Goal: Leave review/rating: Leave review/rating

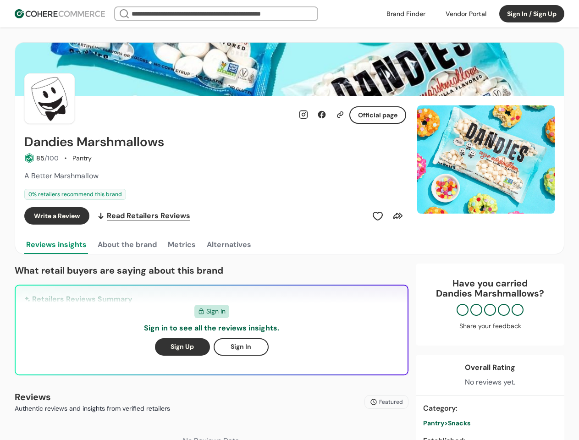
click at [289, 220] on div "Write a Review Read Retailers Reviews" at bounding box center [215, 215] width 382 height 17
click at [466, 14] on div at bounding box center [466, 14] width 52 height 14
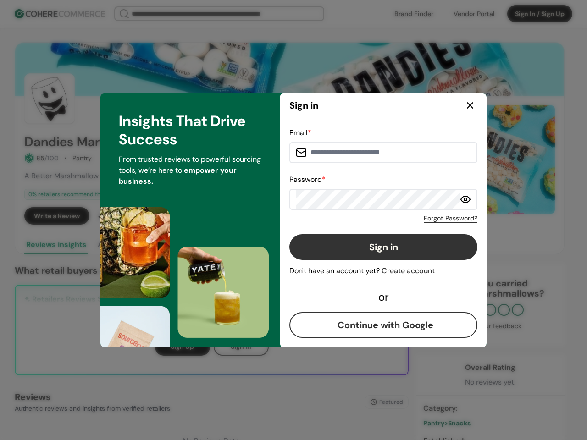
click at [378, 216] on div "Forgot Password?" at bounding box center [383, 216] width 188 height 13
click at [398, 216] on div "Forgot Password?" at bounding box center [383, 216] width 188 height 13
click at [127, 245] on div "Insights That Drive Success From trusted reviews to powerful sourcing tools, we…" at bounding box center [190, 221] width 180 height 254
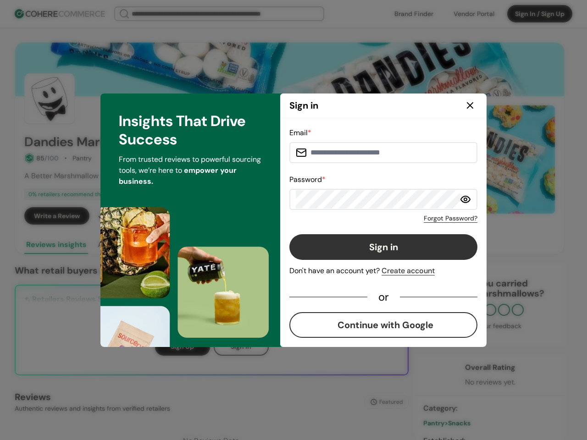
click at [181, 245] on div "Insights That Drive Success From trusted reviews to powerful sourcing tools, we…" at bounding box center [190, 221] width 180 height 254
click at [228, 245] on div "Insights That Drive Success From trusted reviews to powerful sourcing tools, we…" at bounding box center [190, 221] width 180 height 254
